Goal: Transaction & Acquisition: Purchase product/service

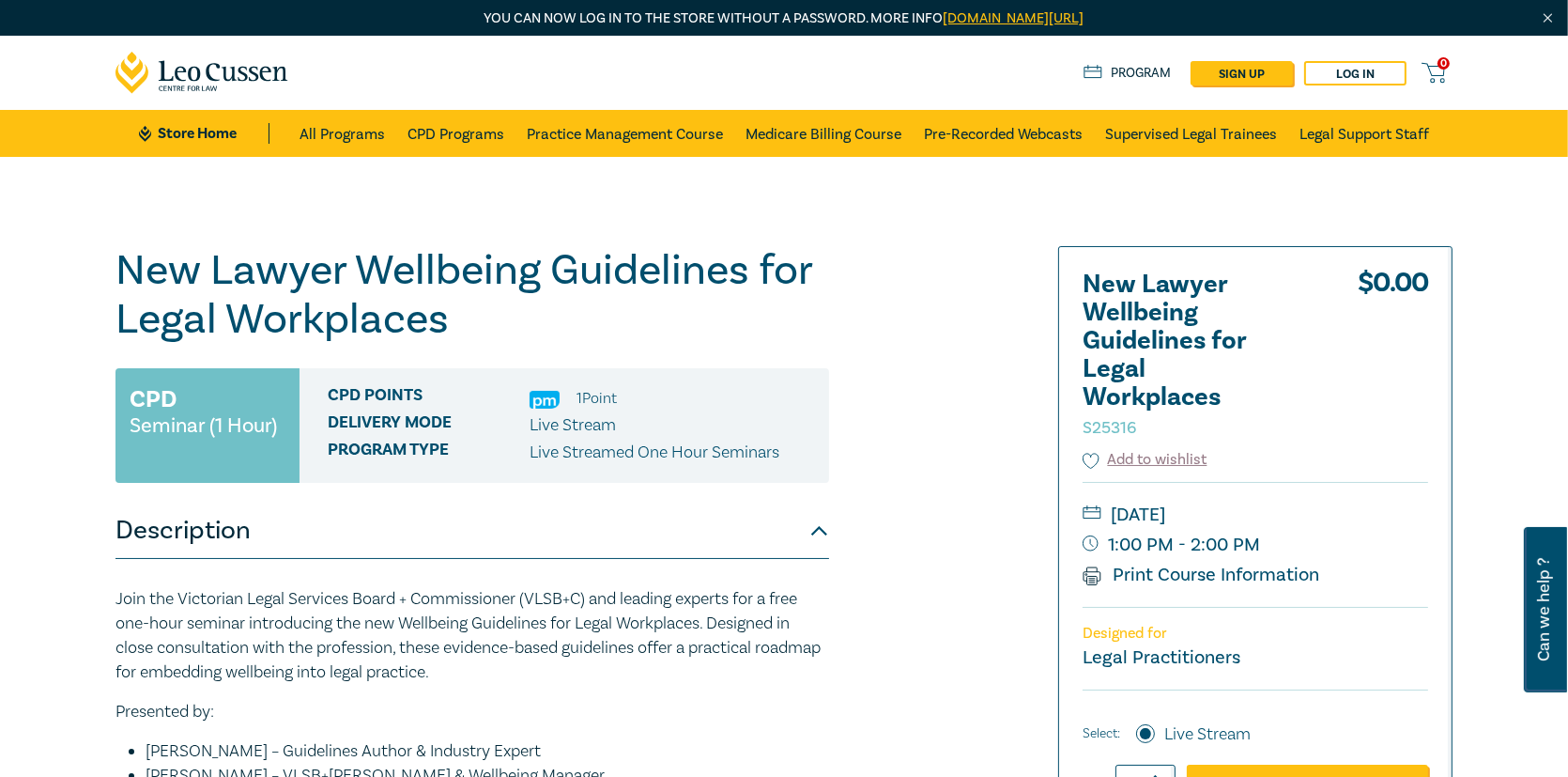
click at [785, 337] on h1 "New Lawyer Wellbeing Guidelines for Legal Workplaces S25316" at bounding box center [472, 294] width 713 height 98
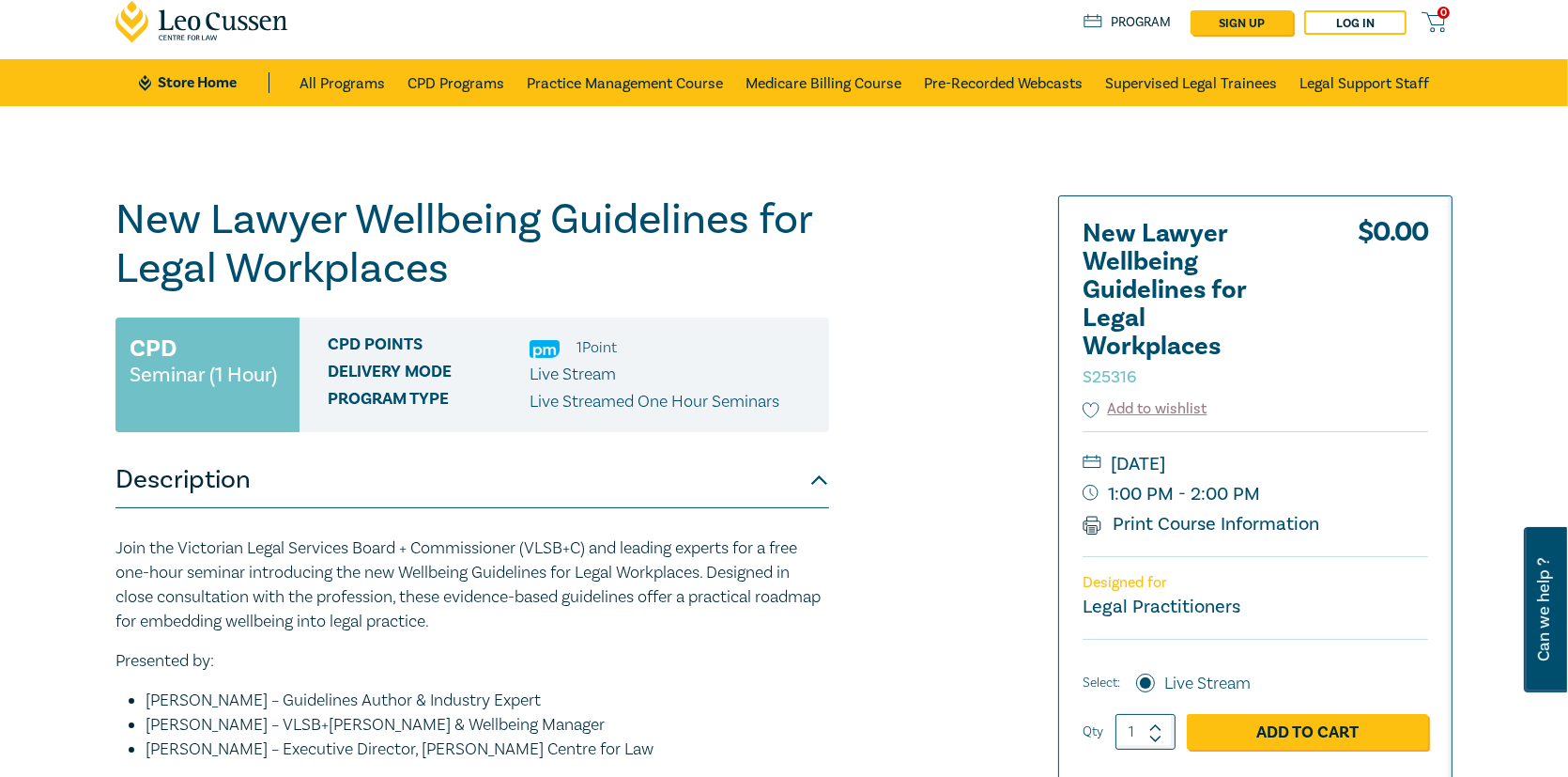
scroll to position [188, 0]
